Goal: Information Seeking & Learning: Learn about a topic

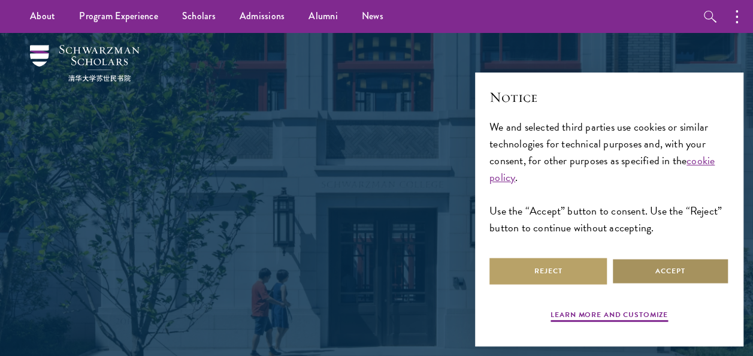
click at [643, 271] on button "Accept" at bounding box center [670, 271] width 117 height 27
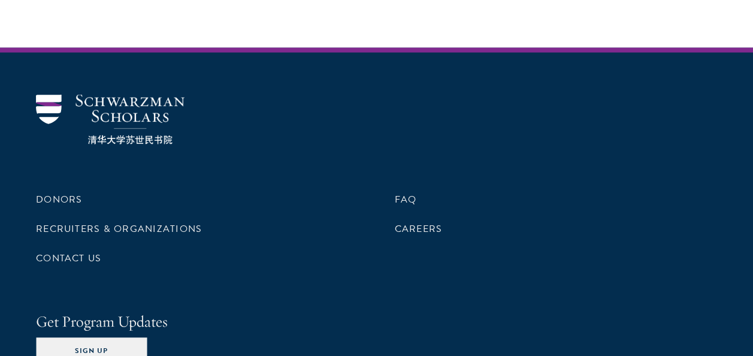
scroll to position [3652, 0]
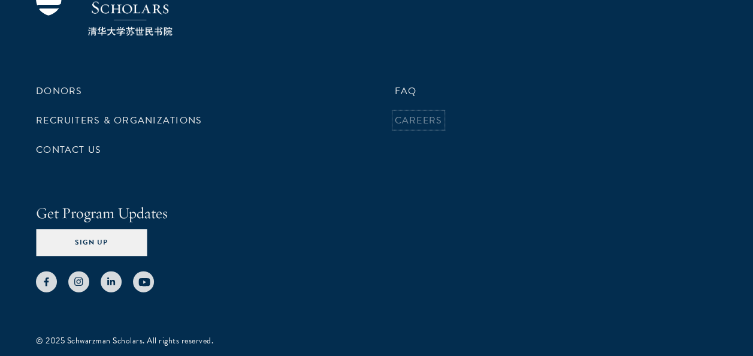
click at [424, 113] on link "Careers" at bounding box center [419, 120] width 48 height 14
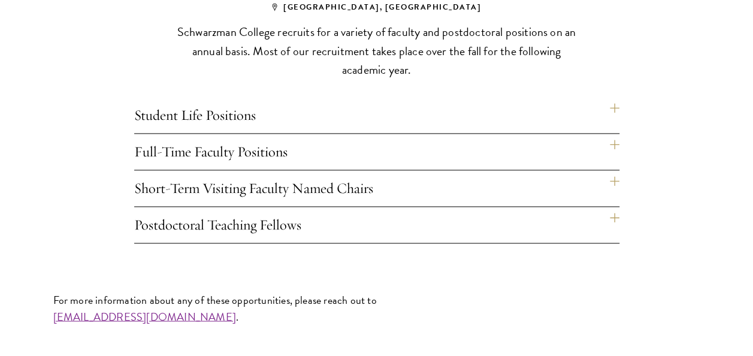
scroll to position [831, 0]
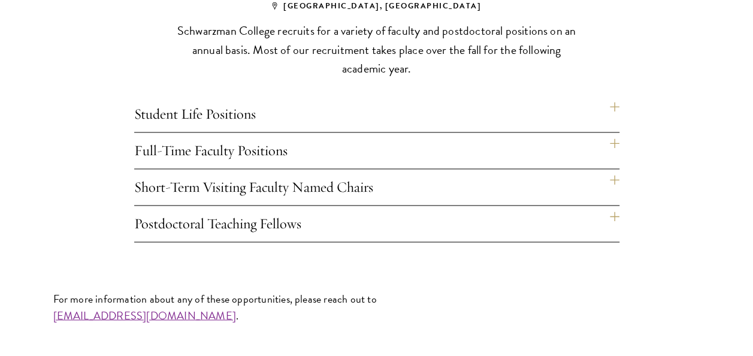
click at [340, 148] on h4 "Full-Time Faculty Positions" at bounding box center [376, 150] width 485 height 36
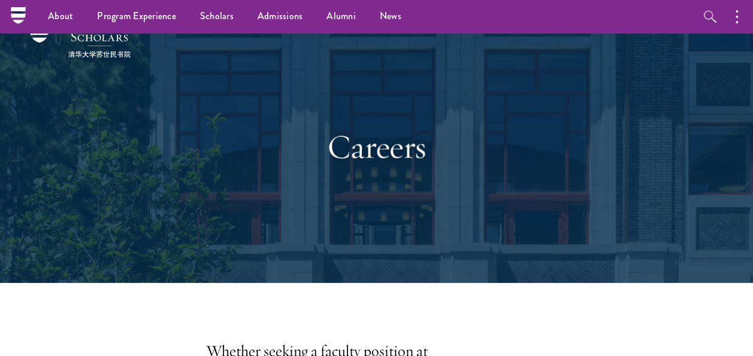
scroll to position [0, 0]
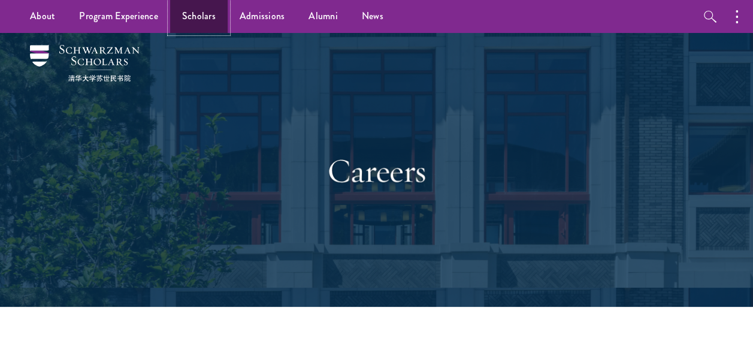
click at [198, 24] on link "Scholars" at bounding box center [199, 16] width 58 height 33
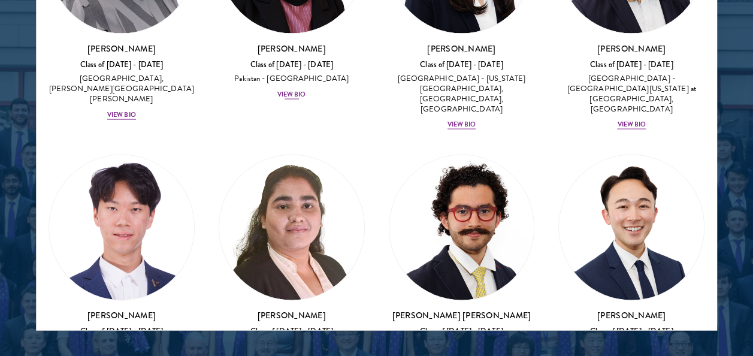
scroll to position [3476, 0]
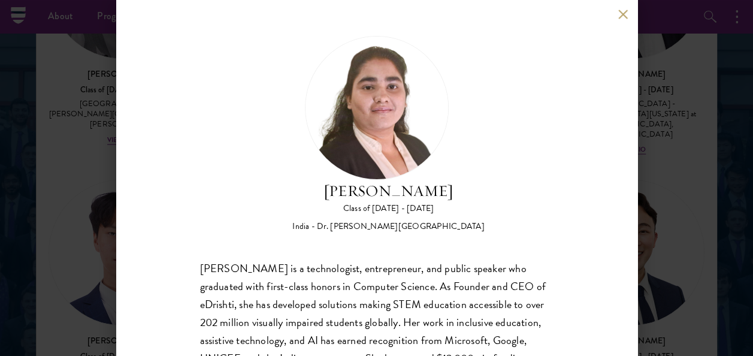
click at [616, 13] on div "Ishita Kapoor Class of 2025 - 2026 India - Dr. A P J Abdul Kalam Technical Univ…" at bounding box center [376, 178] width 521 height 356
click at [619, 14] on button at bounding box center [623, 14] width 10 height 10
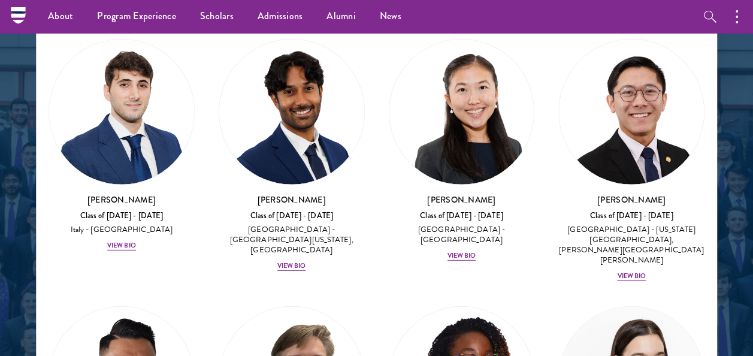
scroll to position [6153, 0]
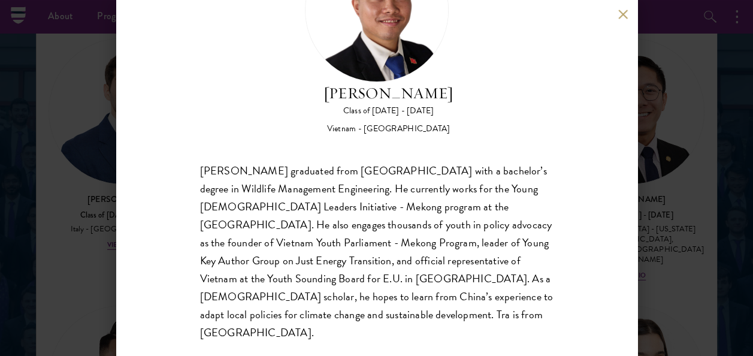
scroll to position [101, 0]
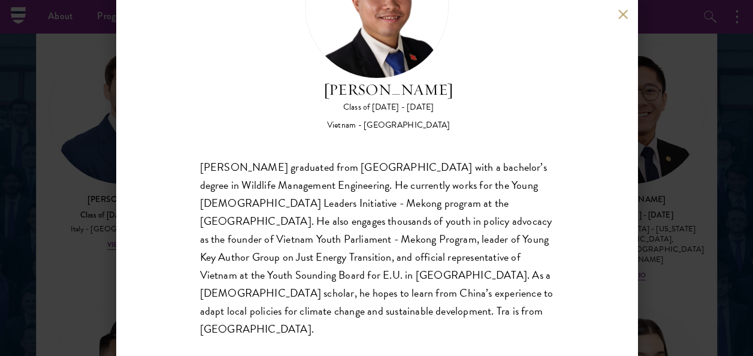
click at [627, 11] on button at bounding box center [623, 14] width 10 height 10
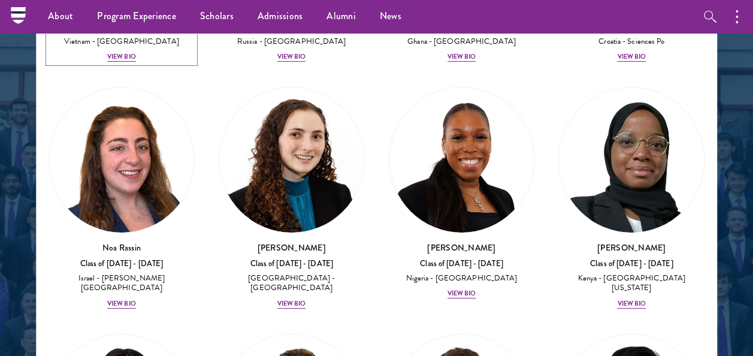
scroll to position [6609, 0]
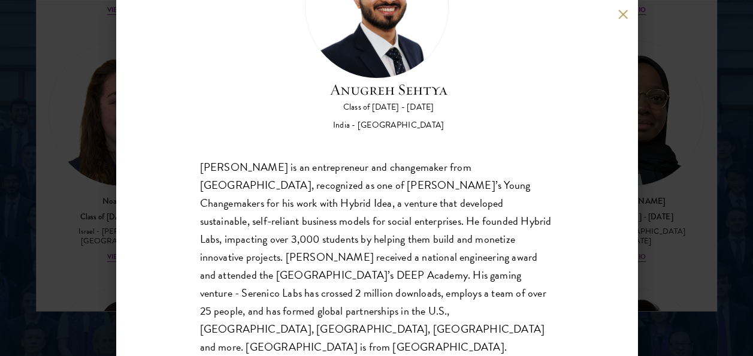
scroll to position [1611, 0]
click at [621, 13] on button at bounding box center [623, 14] width 10 height 10
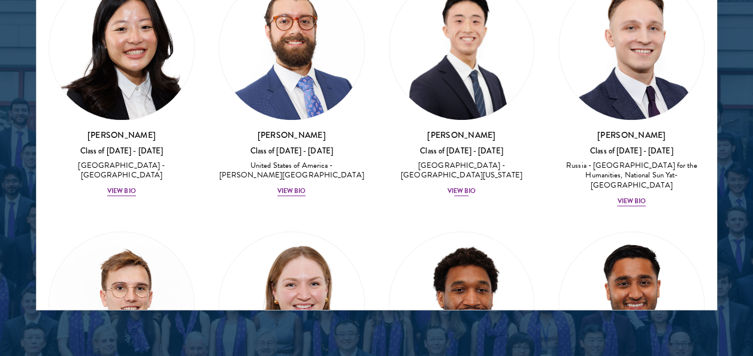
scroll to position [7290, 0]
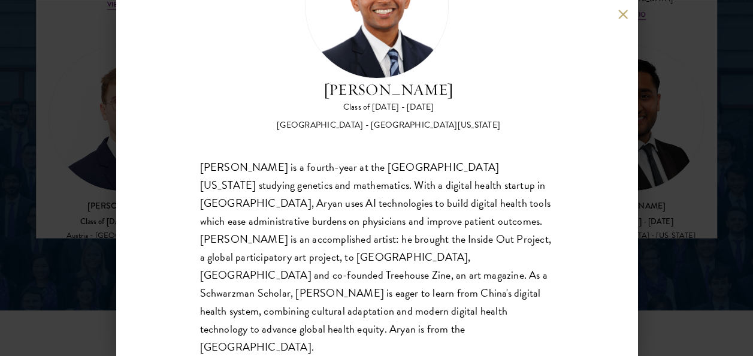
scroll to position [1690, 0]
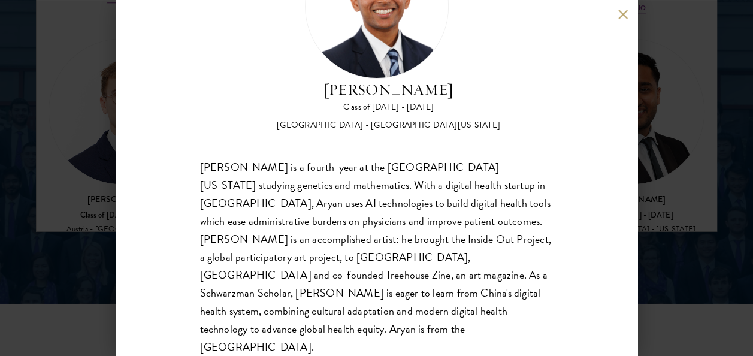
click at [613, 11] on div "Aryan Thakur Class of 2025 - 2026 United States of America - University of Geor…" at bounding box center [376, 178] width 521 height 356
click at [618, 12] on button at bounding box center [623, 14] width 10 height 10
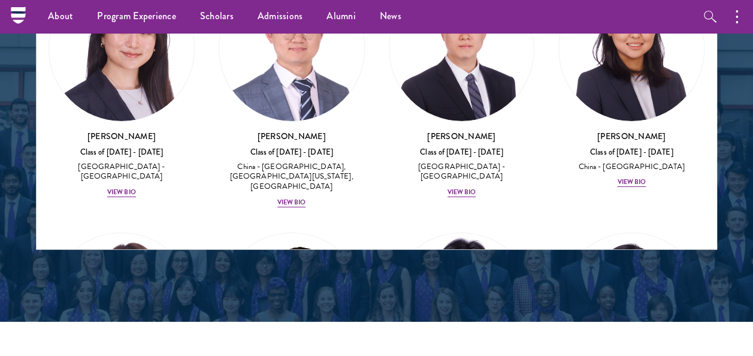
scroll to position [8773, 0]
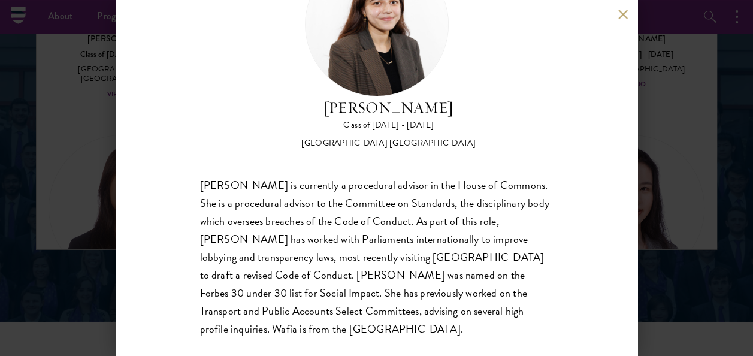
scroll to position [59, 0]
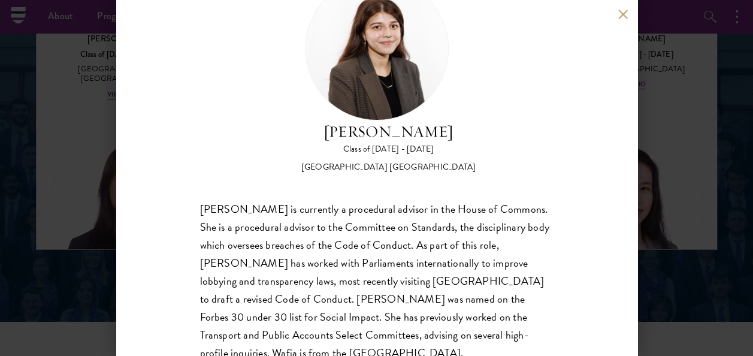
click at [618, 11] on button at bounding box center [623, 14] width 10 height 10
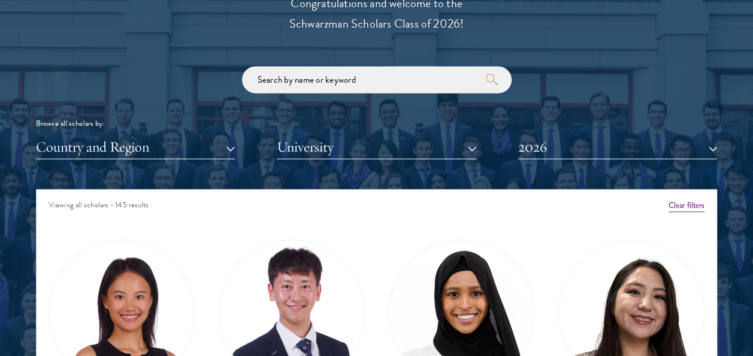
scroll to position [1395, 0]
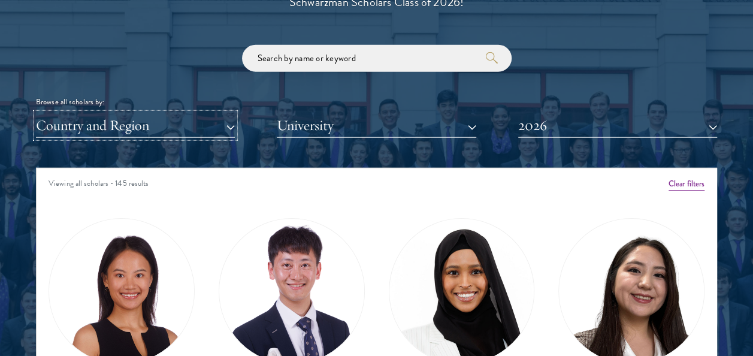
click at [199, 129] on button "Country and Region" at bounding box center [135, 125] width 199 height 25
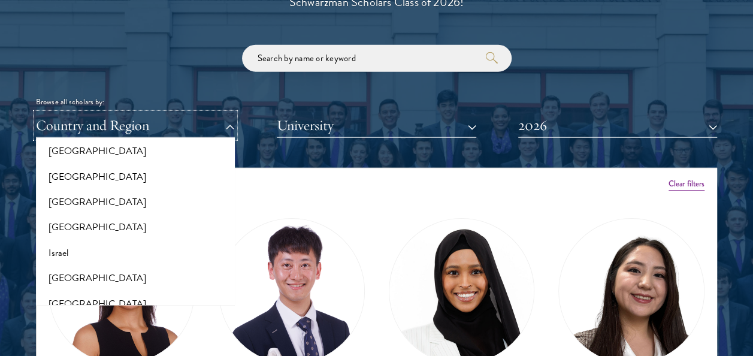
scroll to position [948, 0]
click at [103, 150] on button "[GEOGRAPHIC_DATA]" at bounding box center [136, 151] width 192 height 25
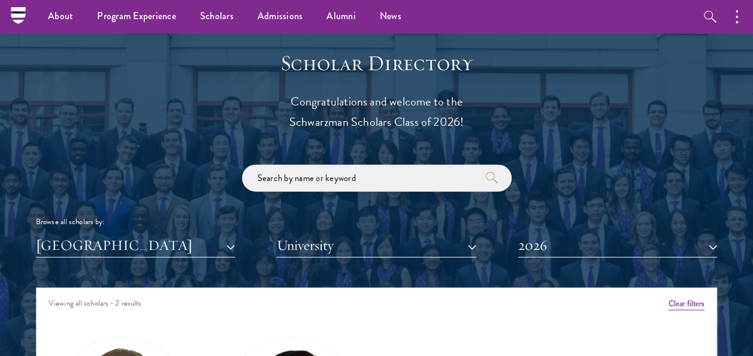
scroll to position [1183, 0]
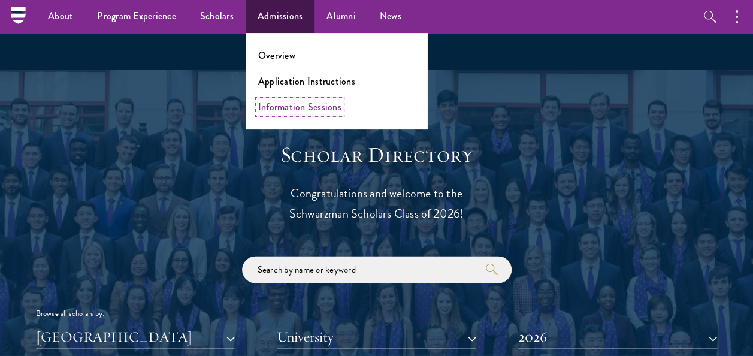
click at [311, 108] on link "Information Sessions" at bounding box center [299, 107] width 83 height 14
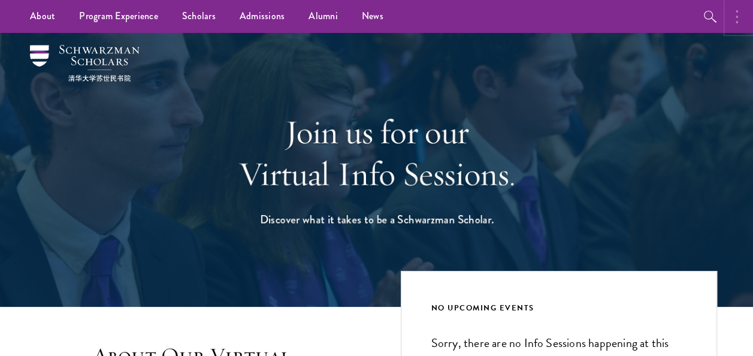
click at [733, 24] on button "button" at bounding box center [740, 16] width 26 height 33
